Goal: Obtain resource: Download file/media

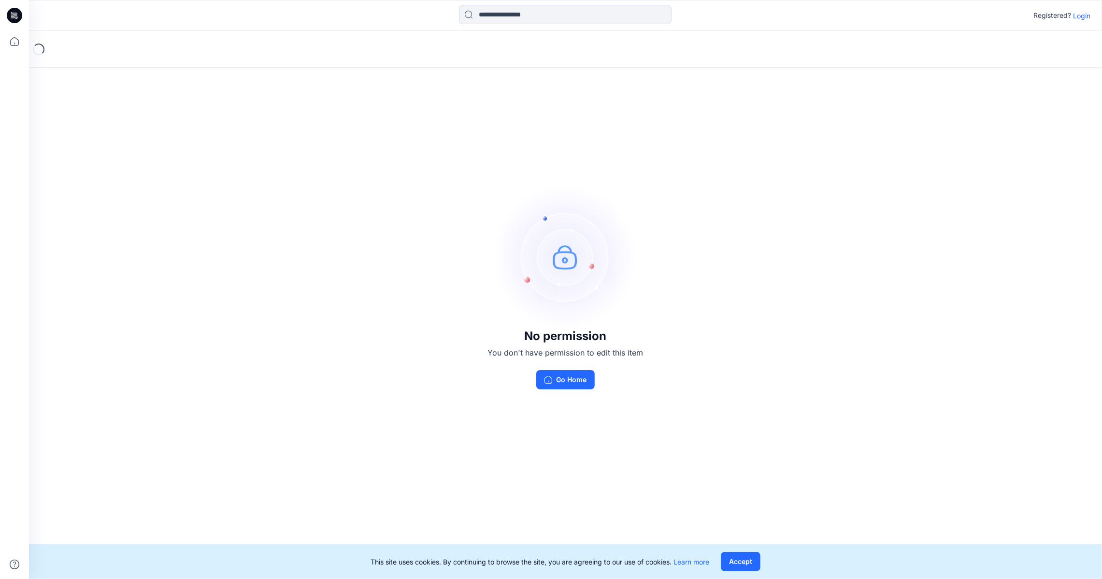
click at [441, 124] on div "No permission You don't have permission to edit this item Go Home" at bounding box center [565, 286] width 1073 height 511
click at [1079, 13] on p "Login" at bounding box center [1081, 16] width 17 height 10
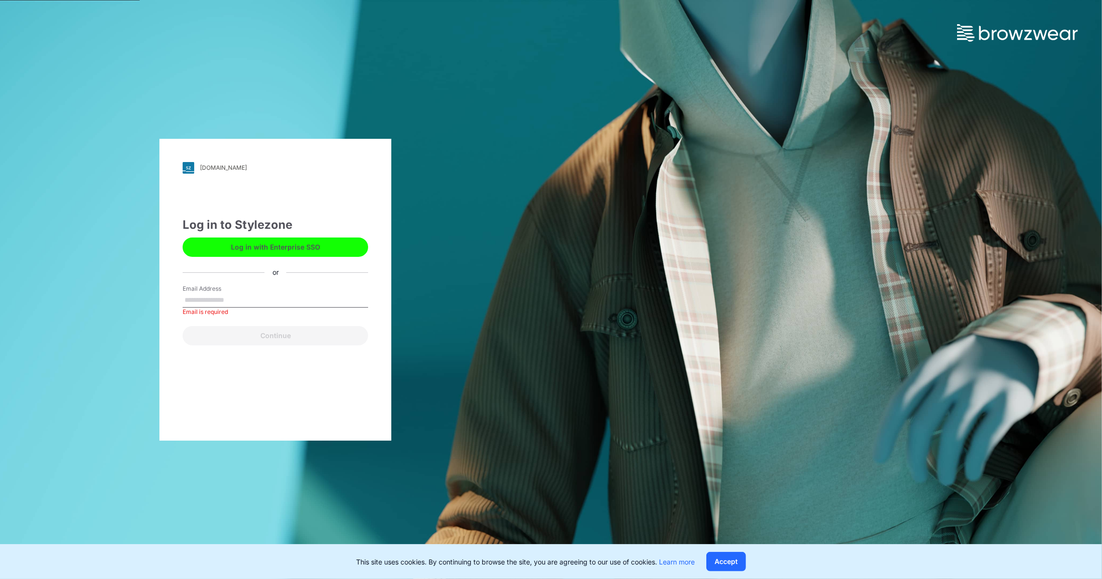
click at [253, 242] on button "Log in with Enterprise SSO" at bounding box center [276, 246] width 186 height 19
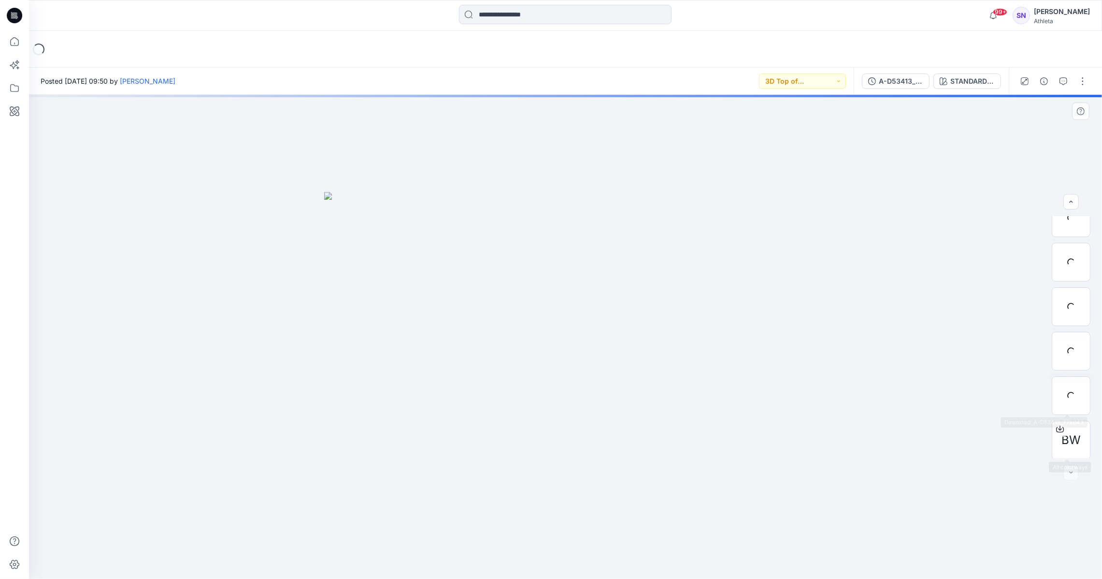
scroll to position [242, 0]
click at [893, 81] on div "A-D53413_778043" at bounding box center [901, 81] width 44 height 11
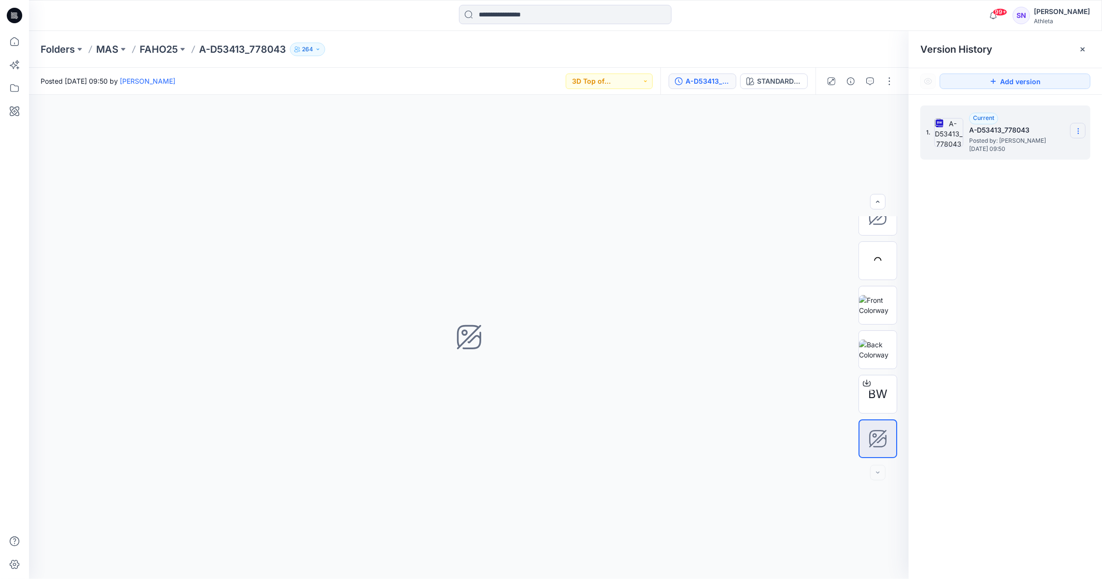
click at [1080, 126] on section at bounding box center [1078, 130] width 15 height 15
click at [1062, 145] on span "Download Source BW File" at bounding box center [1029, 151] width 81 height 12
